Goal: Transaction & Acquisition: Purchase product/service

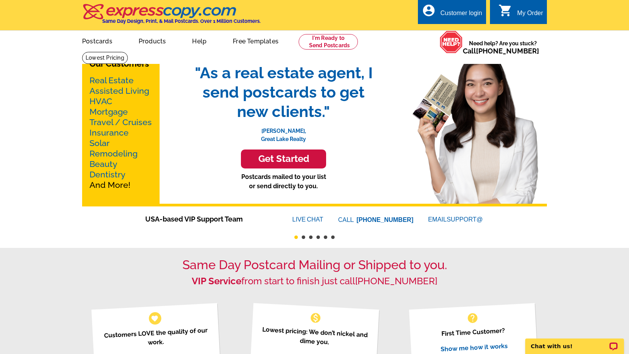
click at [413, 257] on div "Same Day Postcard Mailing or Shipped to you. VIP Service from start to finish j…" at bounding box center [314, 319] width 629 height 143
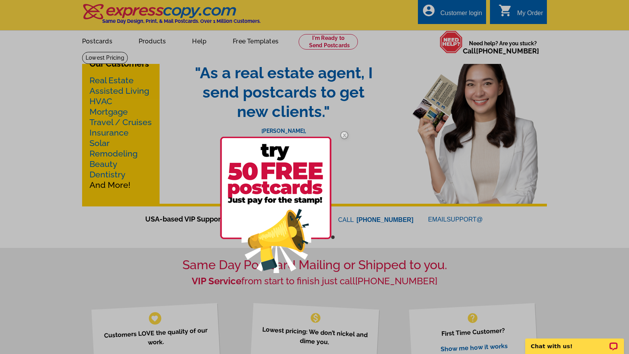
click at [347, 132] on img at bounding box center [344, 135] width 22 height 22
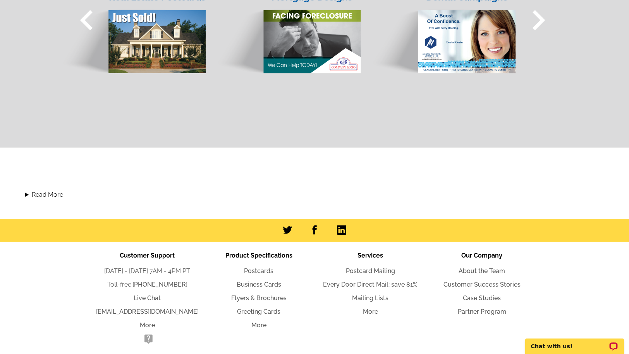
scroll to position [761, 0]
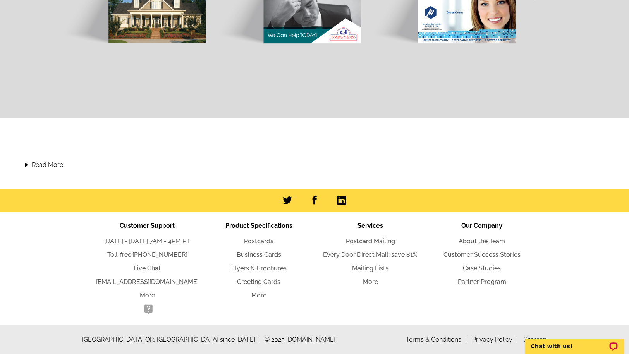
click at [267, 225] on span "Product Specifications" at bounding box center [258, 225] width 67 height 7
click at [266, 225] on span "Product Specifications" at bounding box center [258, 225] width 67 height 7
click at [368, 235] on li "Services Postcard Mailing Every Door Direct Mail: save 81% Mailing Lists More" at bounding box center [369, 268] width 111 height 95
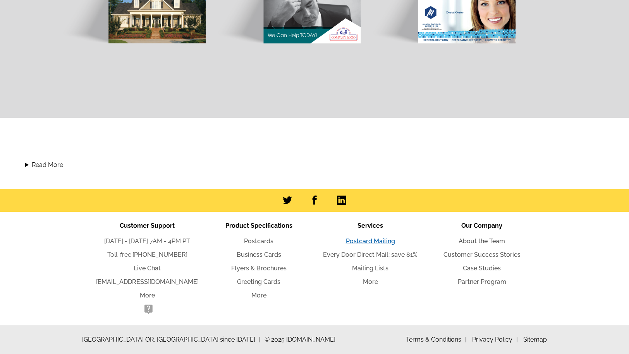
click at [367, 239] on link "Postcard Mailing" at bounding box center [370, 240] width 49 height 7
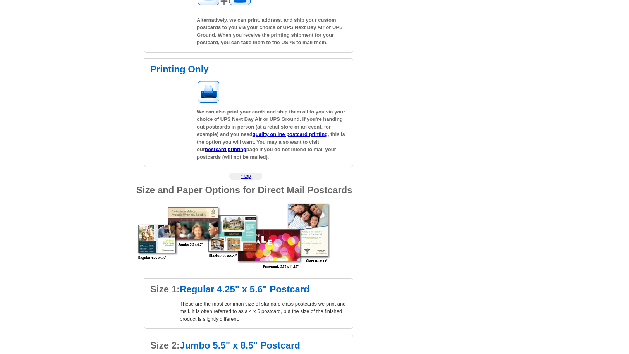
scroll to position [384, 0]
